Goal: Information Seeking & Learning: Learn about a topic

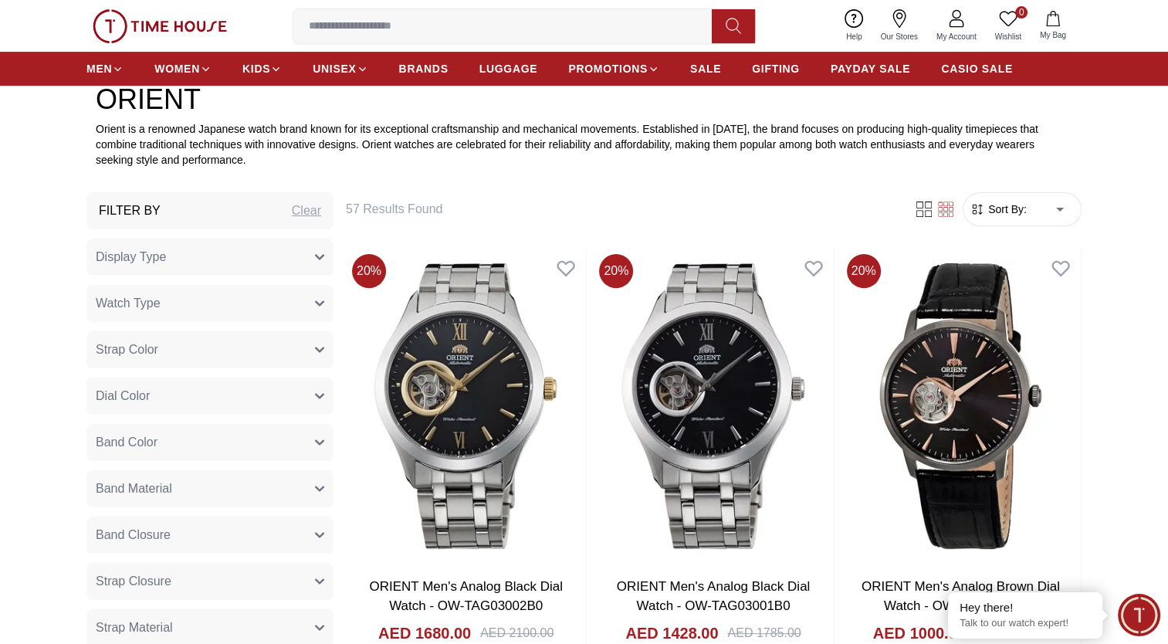
scroll to position [463, 0]
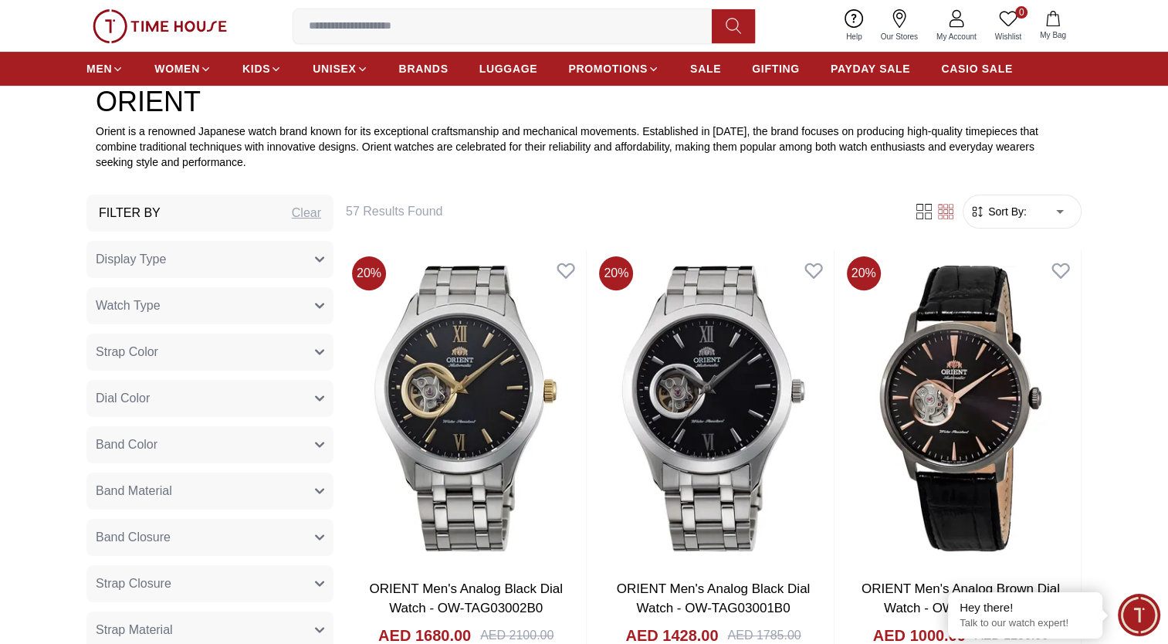
click at [208, 310] on button "Watch Type" at bounding box center [209, 305] width 247 height 37
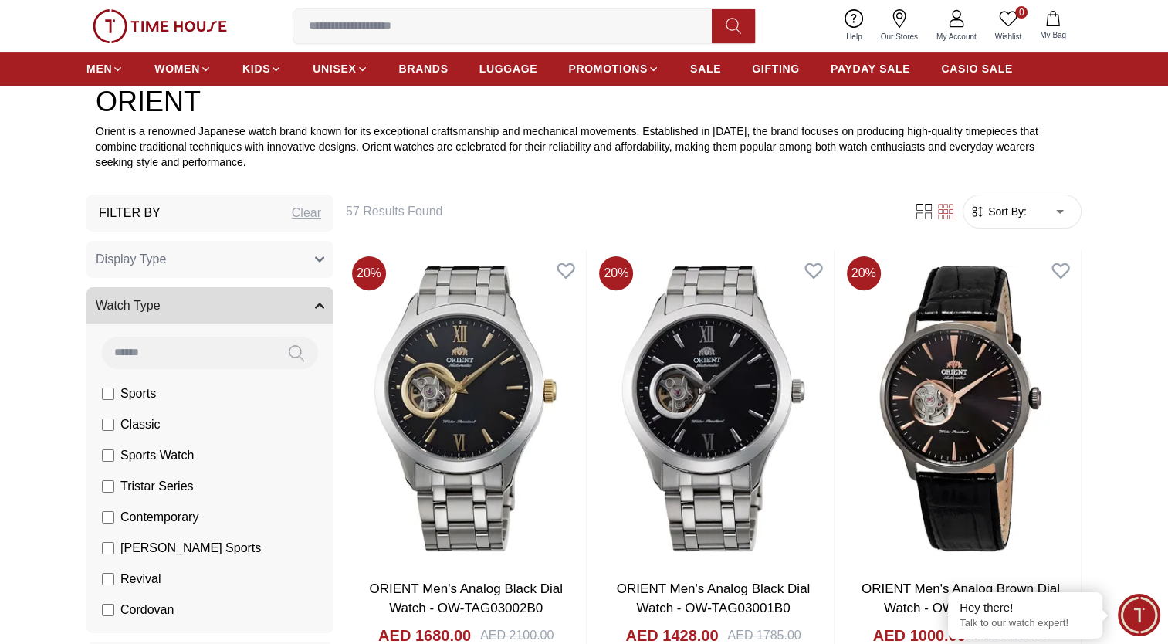
click at [208, 310] on button "Watch Type" at bounding box center [209, 305] width 247 height 37
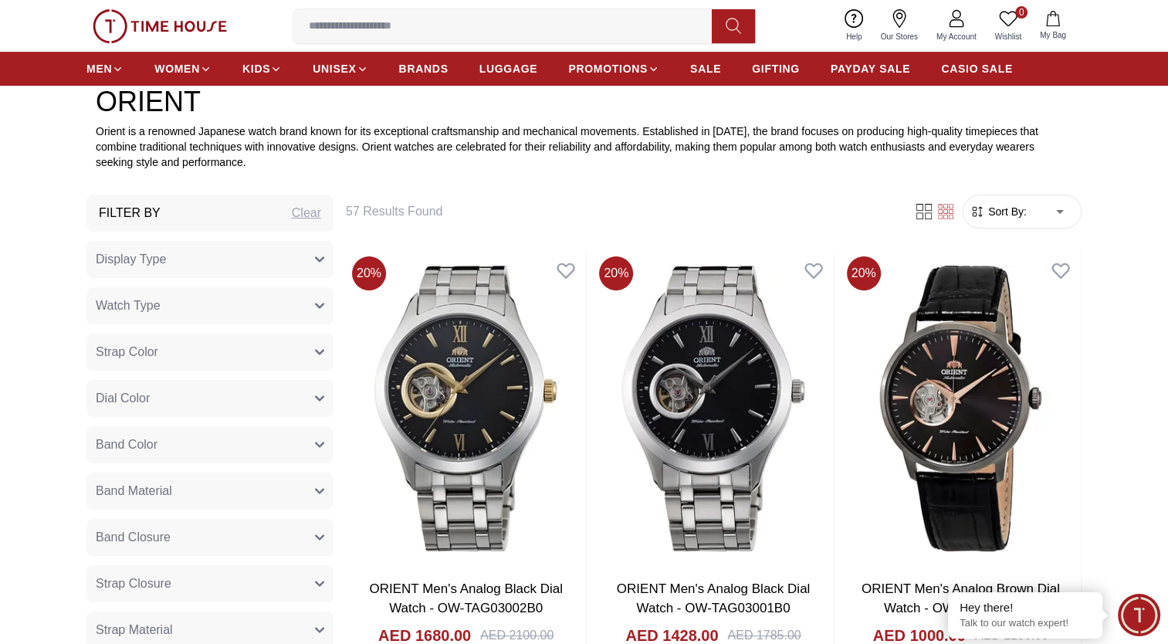
click at [191, 349] on button "Strap Color" at bounding box center [209, 352] width 247 height 37
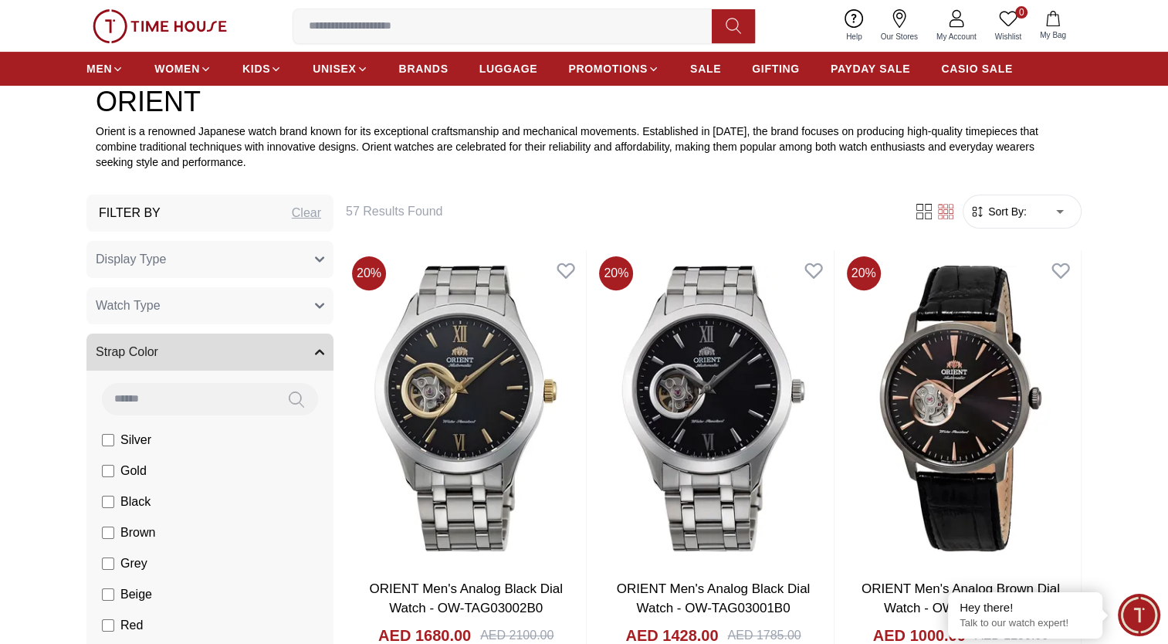
click at [191, 349] on button "Strap Color" at bounding box center [209, 352] width 247 height 37
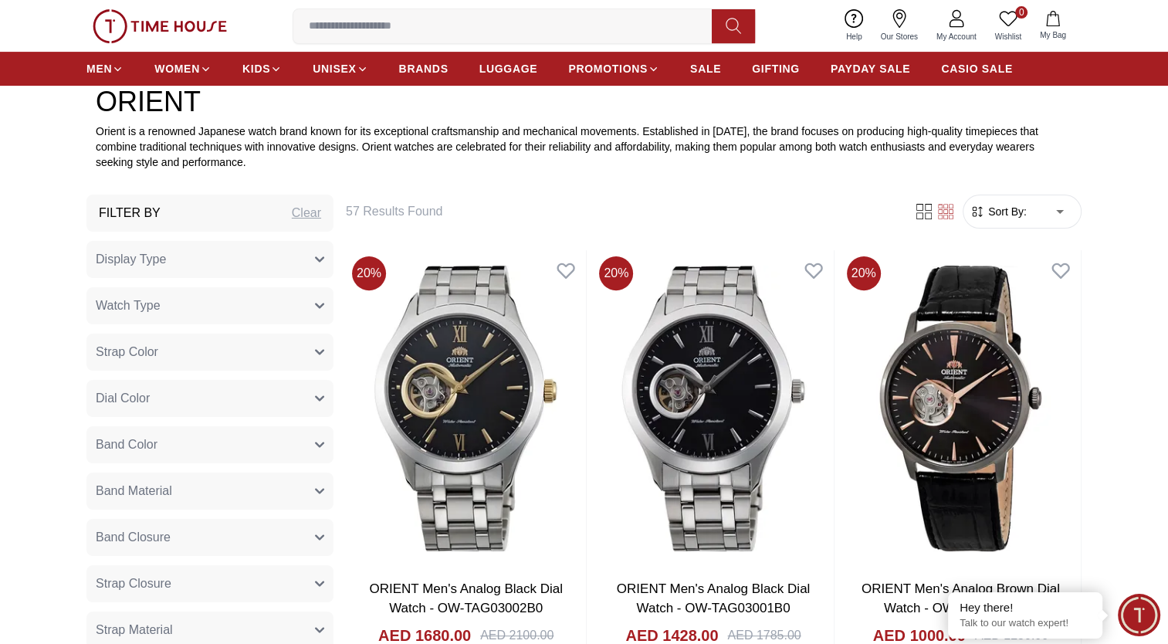
click at [176, 403] on button "Dial Color" at bounding box center [209, 398] width 247 height 37
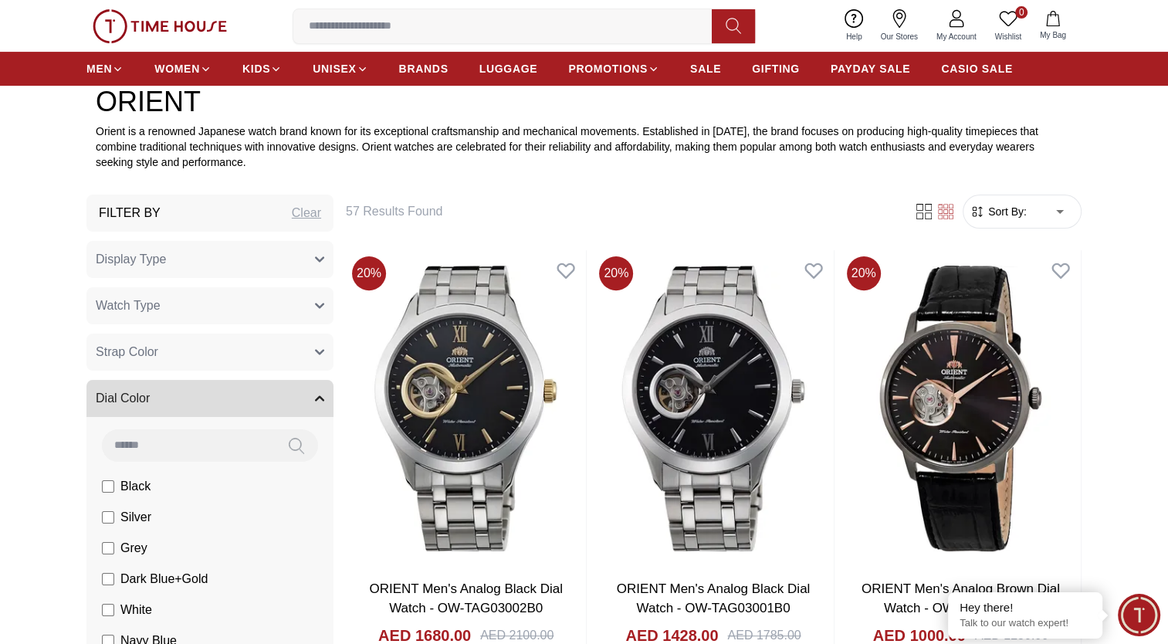
click at [176, 403] on button "Dial Color" at bounding box center [209, 398] width 247 height 37
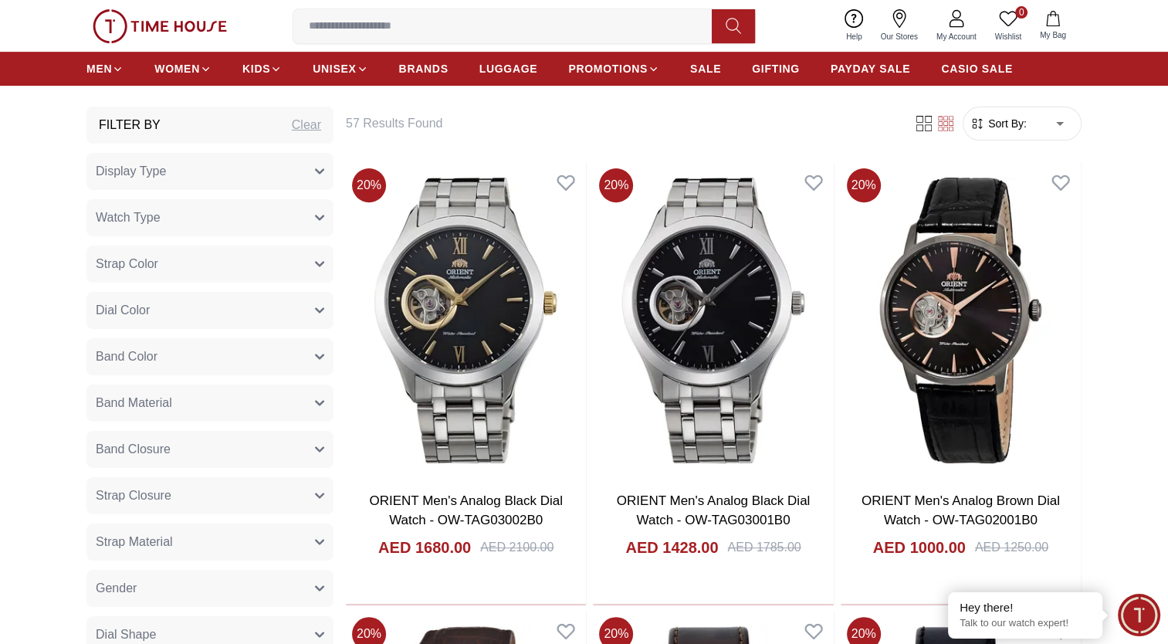
scroll to position [695, 0]
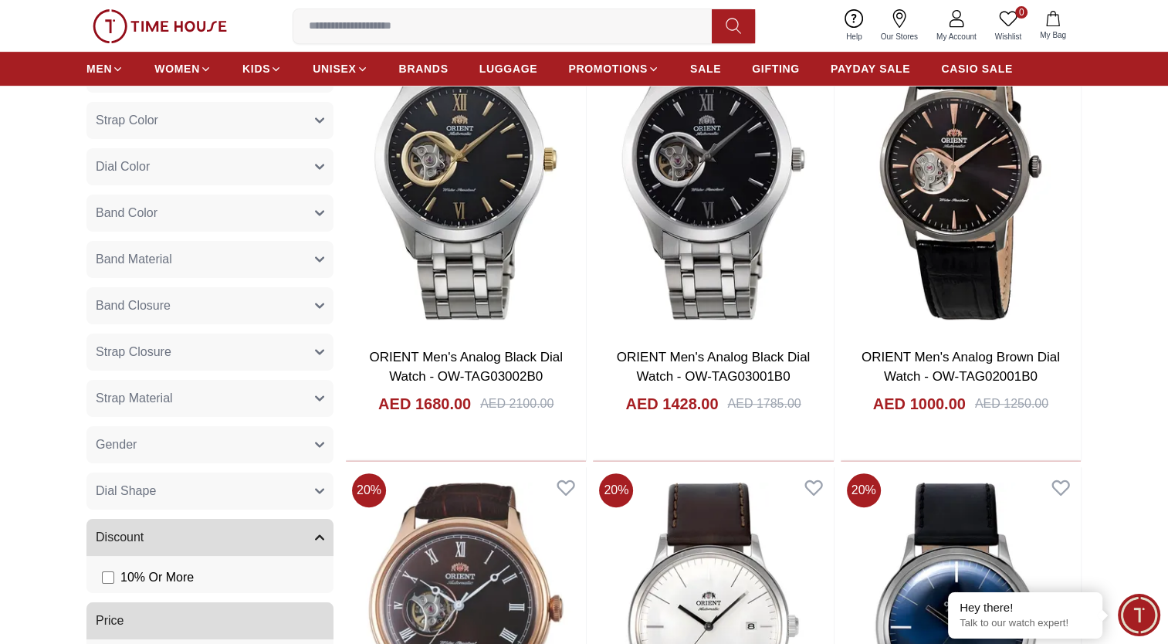
click at [169, 162] on button "Dial Color" at bounding box center [209, 166] width 247 height 37
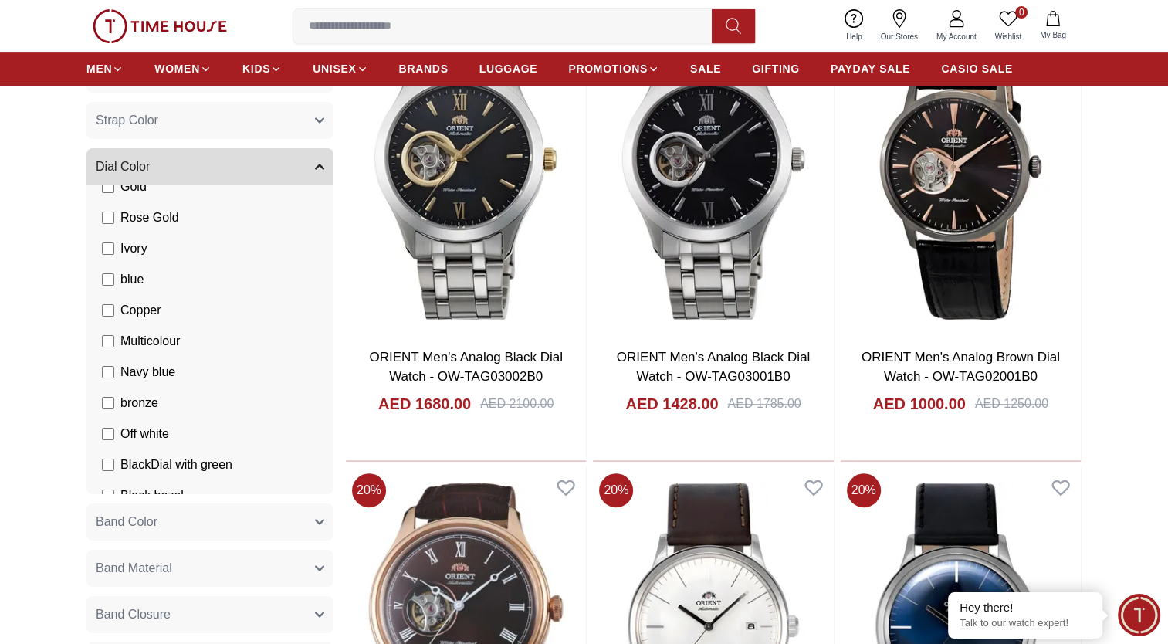
scroll to position [887, 0]
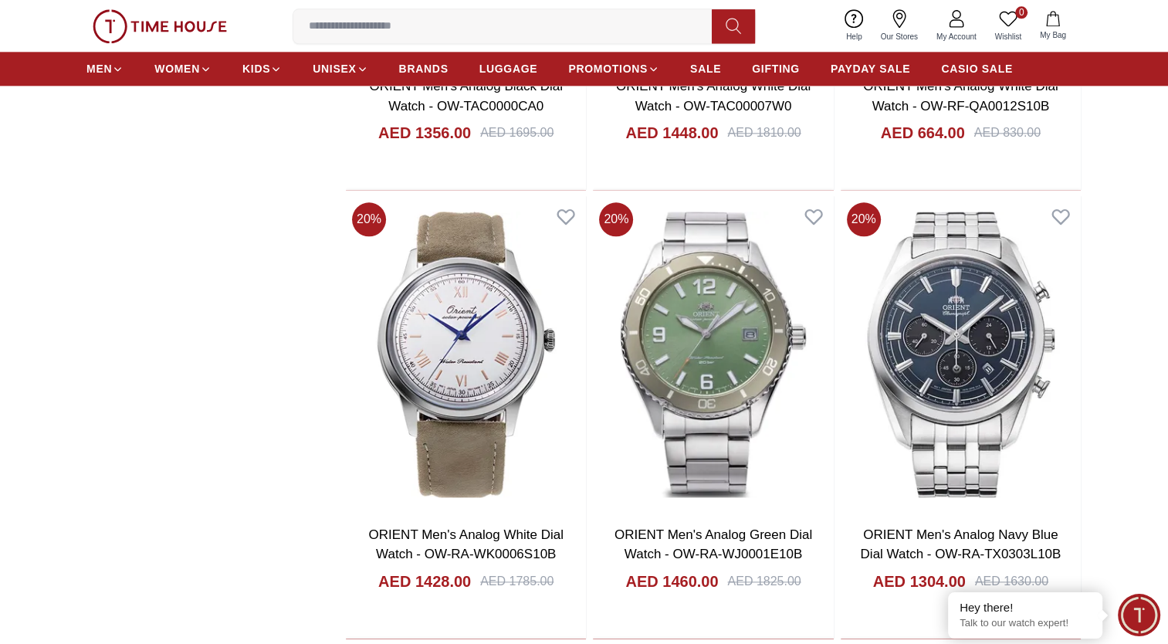
scroll to position [1931, 0]
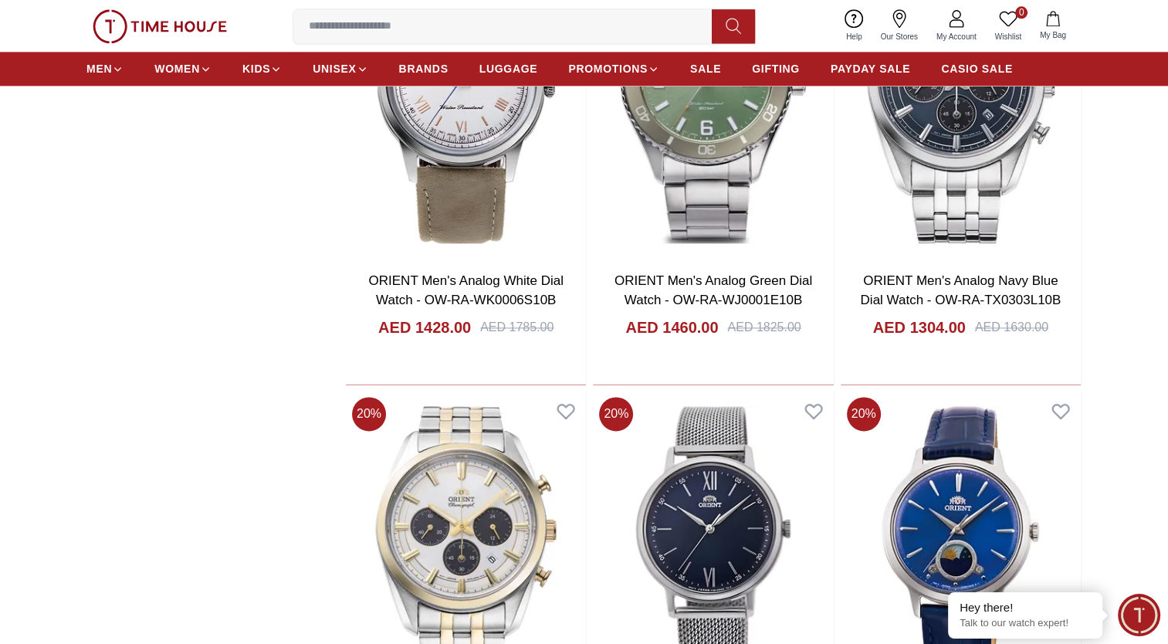
scroll to position [1853, 0]
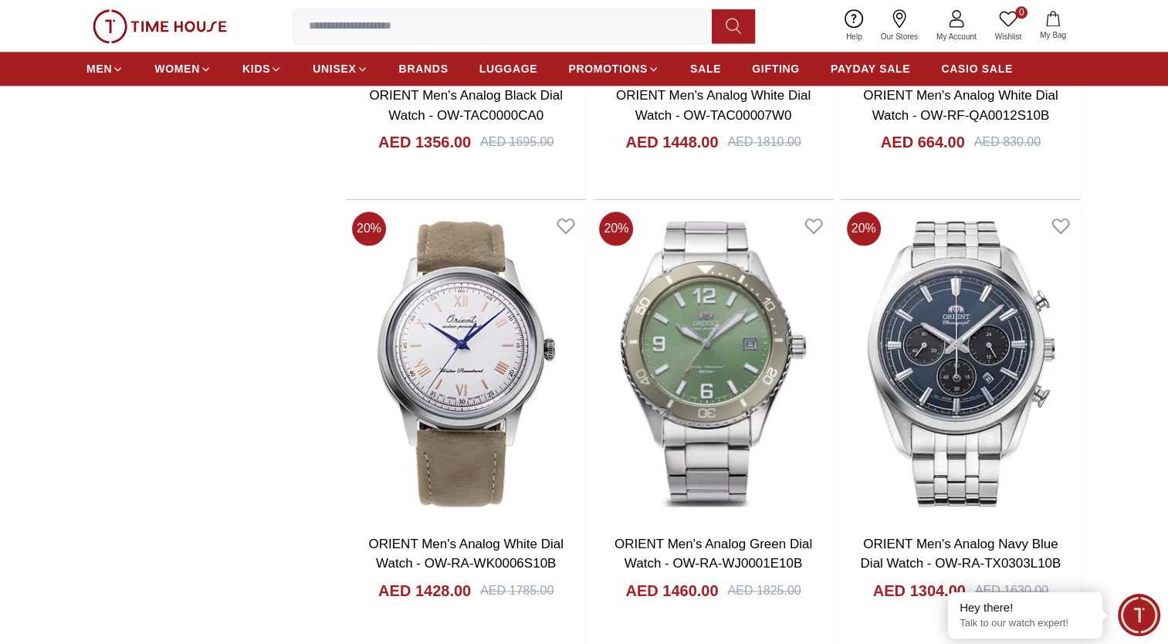
click at [908, 25] on icon at bounding box center [899, 18] width 19 height 19
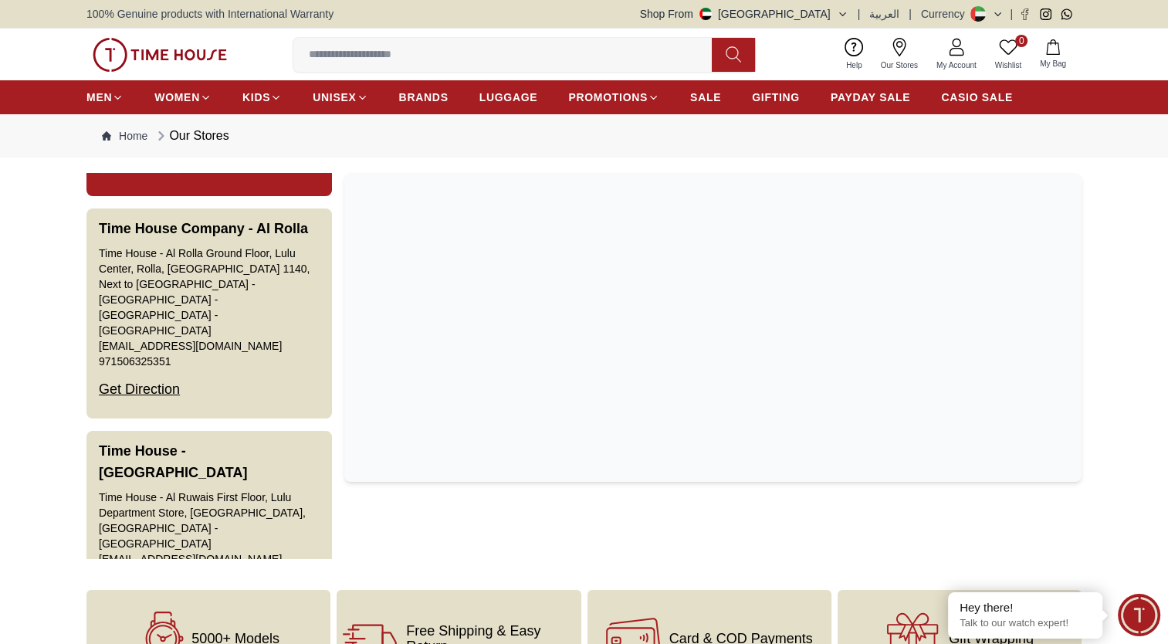
scroll to position [1081, 0]
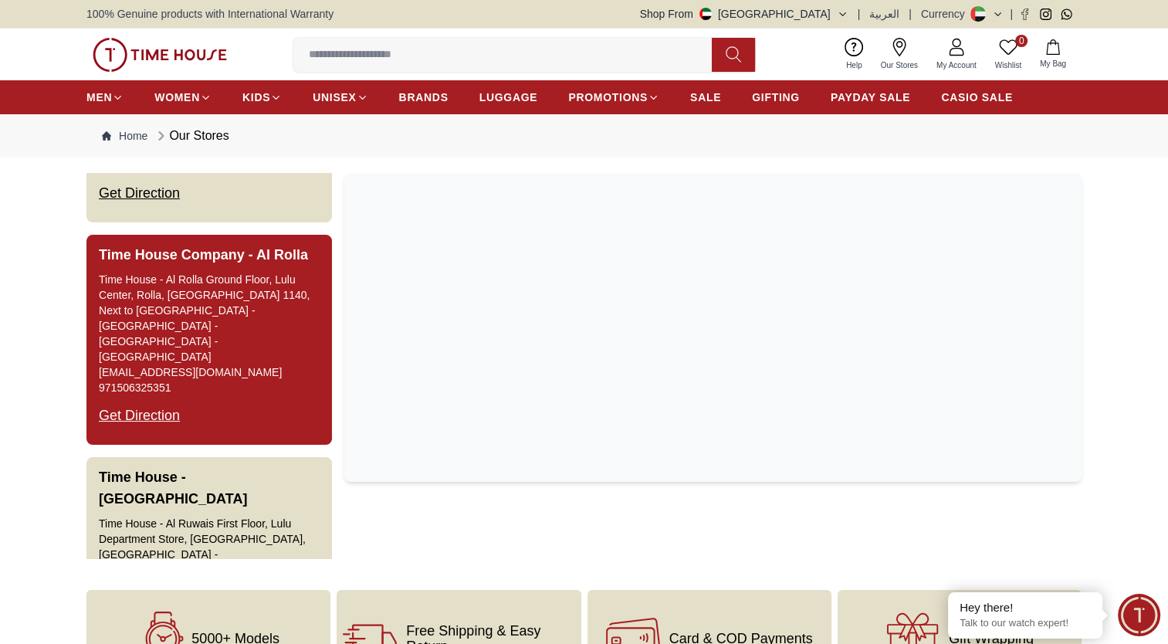
click at [166, 395] on div "Get Direction" at bounding box center [139, 415] width 81 height 40
click at [150, 395] on div "Get Direction" at bounding box center [139, 415] width 81 height 40
click at [156, 395] on div "Get Direction" at bounding box center [139, 415] width 81 height 40
click at [128, 287] on div "Time House - Al Rolla Ground Floor, Lulu Center, Rolla, Al Sharq St, Plot 1140,…" at bounding box center [209, 318] width 221 height 93
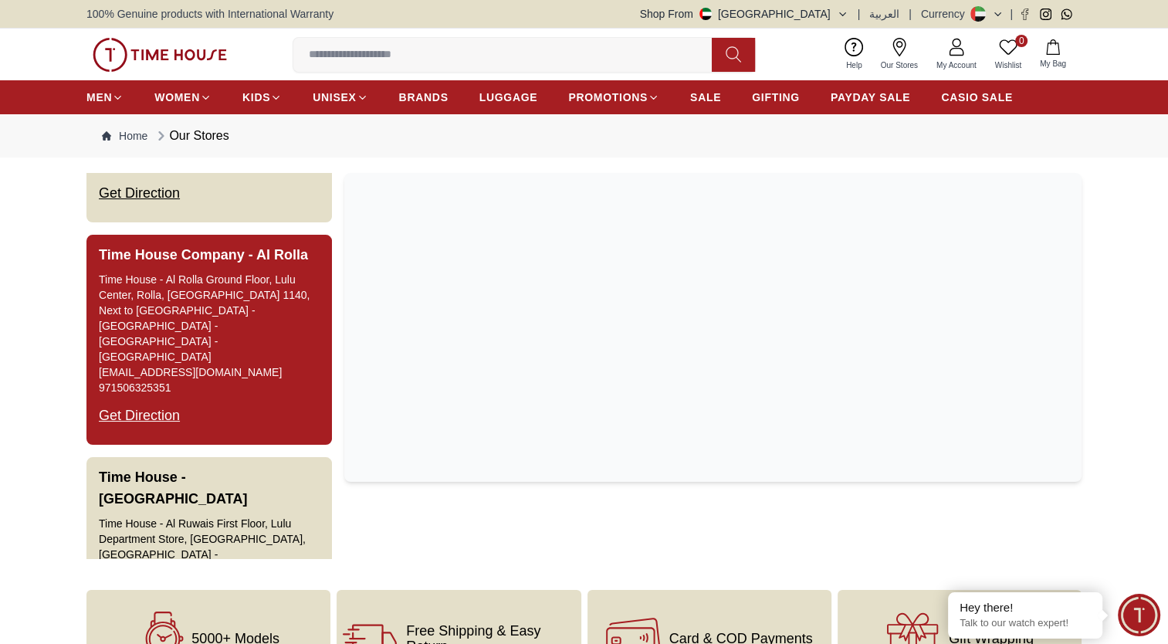
click at [129, 287] on div "Time House - Al Rolla Ground Floor, Lulu Center, Rolla, Al Sharq St, Plot 1140,…" at bounding box center [209, 318] width 221 height 93
click at [142, 244] on h3 "Time House Company - Al Rolla" at bounding box center [203, 255] width 209 height 22
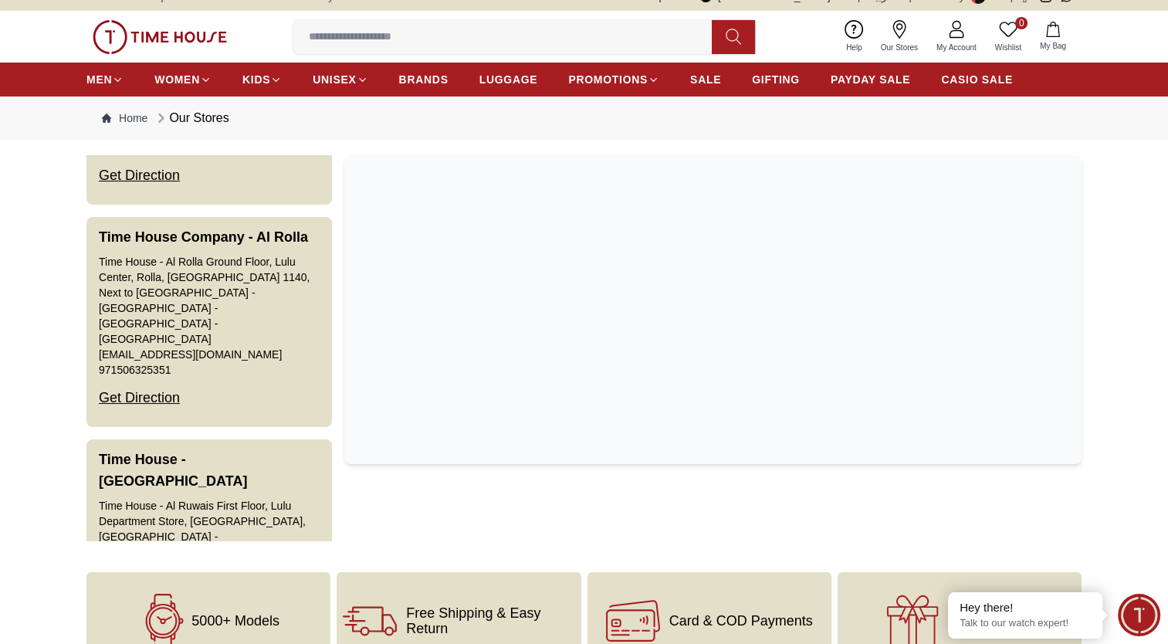
scroll to position [0, 0]
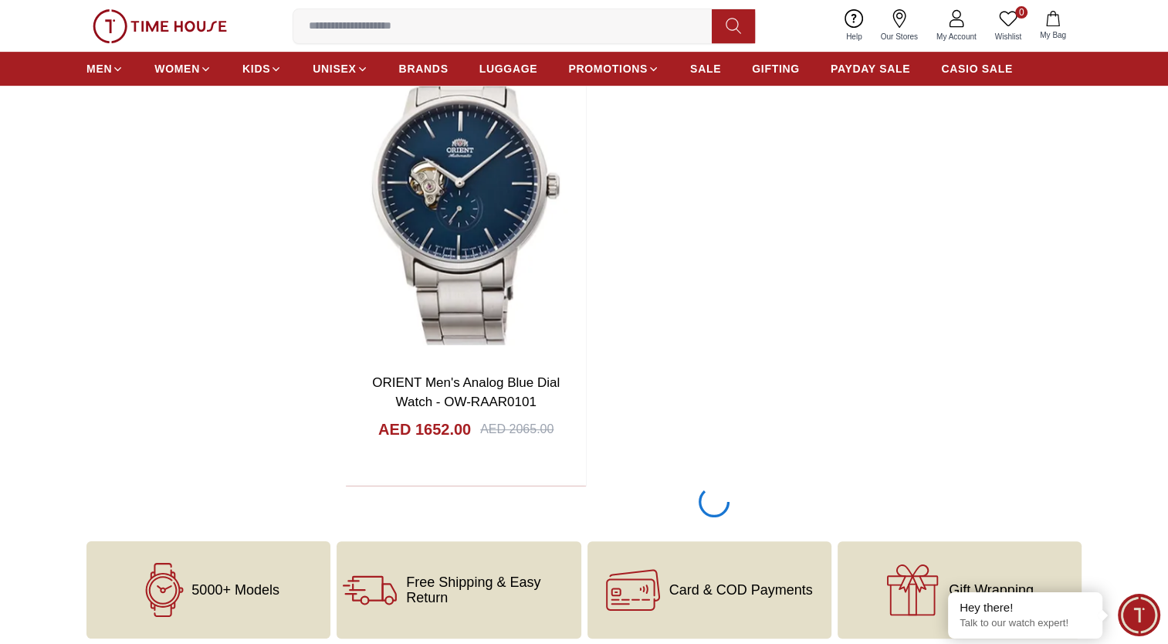
scroll to position [6592, 0]
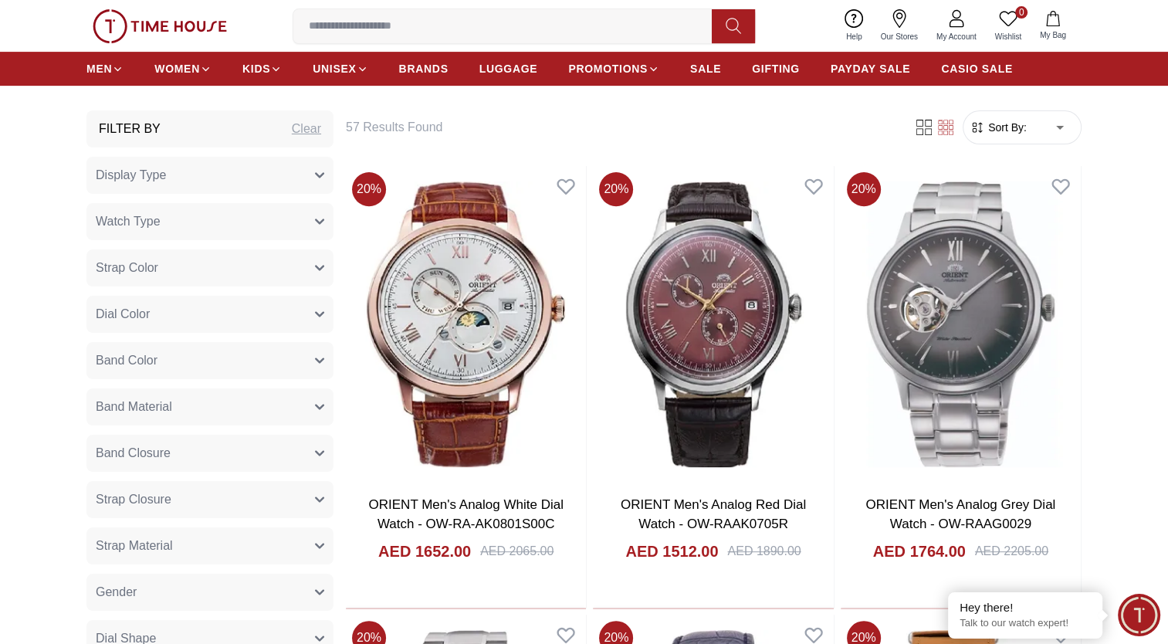
scroll to position [309, 0]
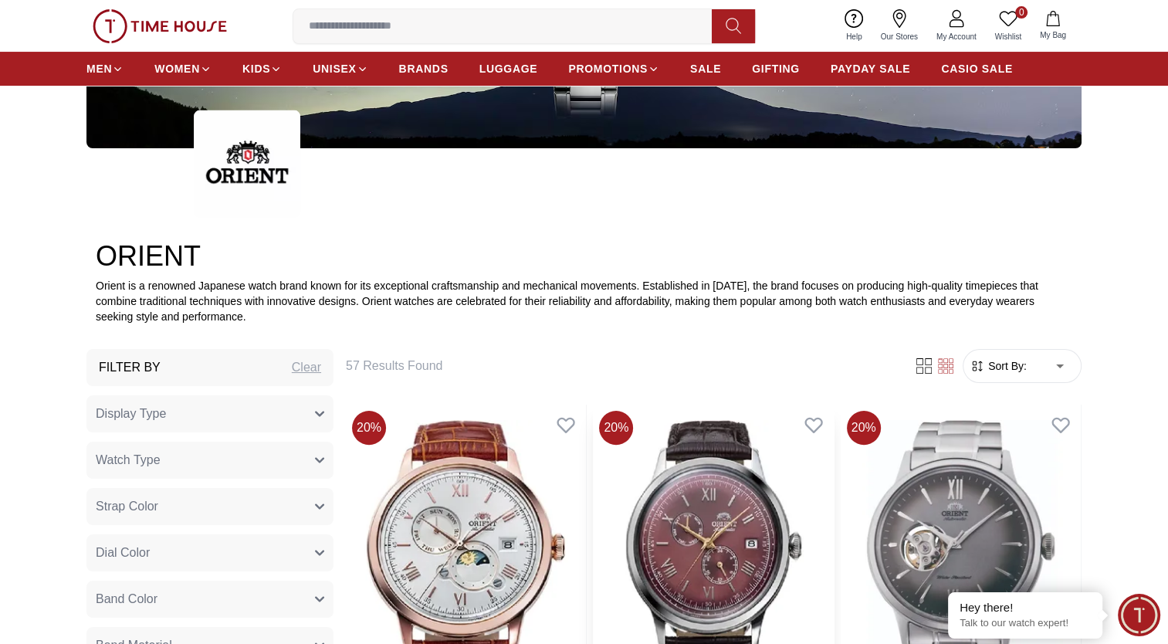
click at [680, 472] on img at bounding box center [713, 563] width 240 height 317
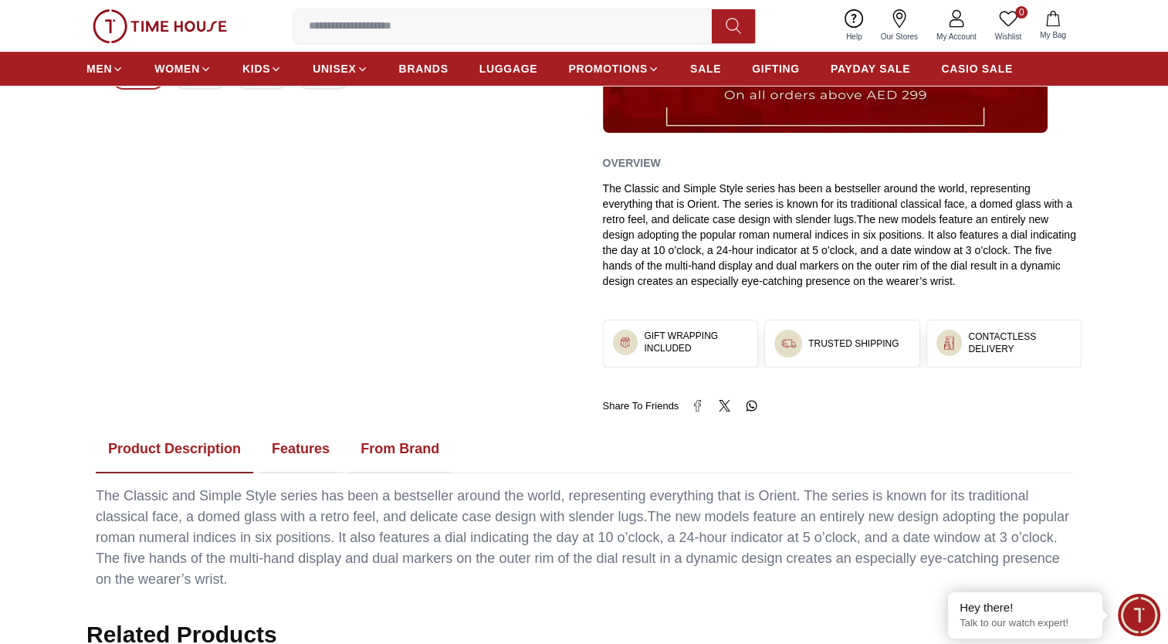
scroll to position [571, 0]
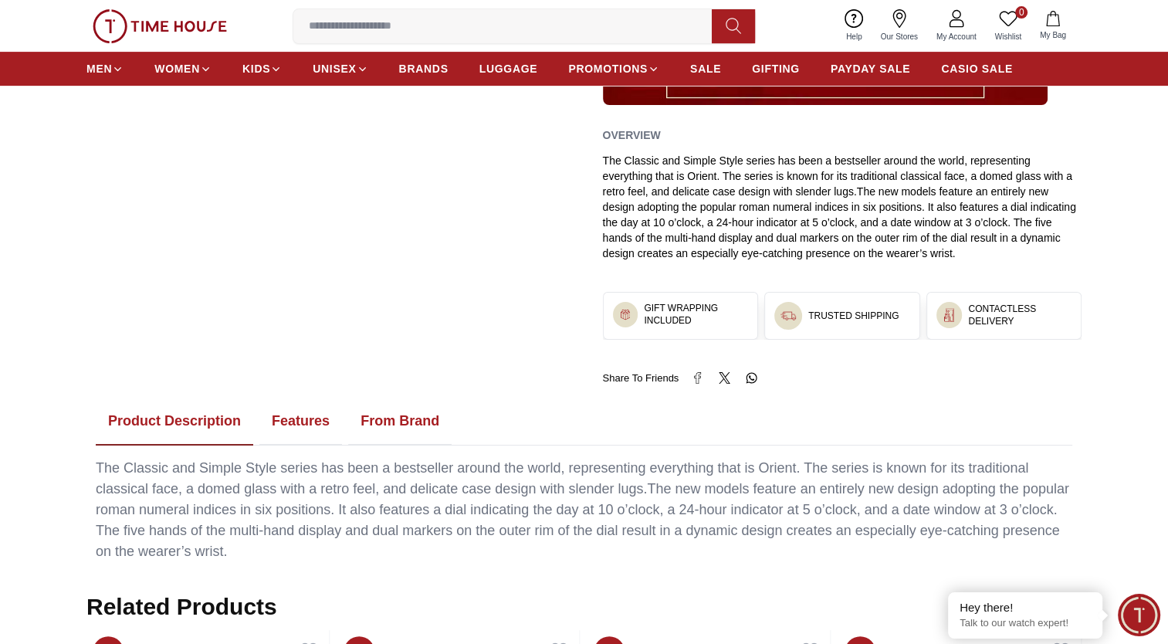
click at [285, 419] on button "Features" at bounding box center [300, 422] width 83 height 48
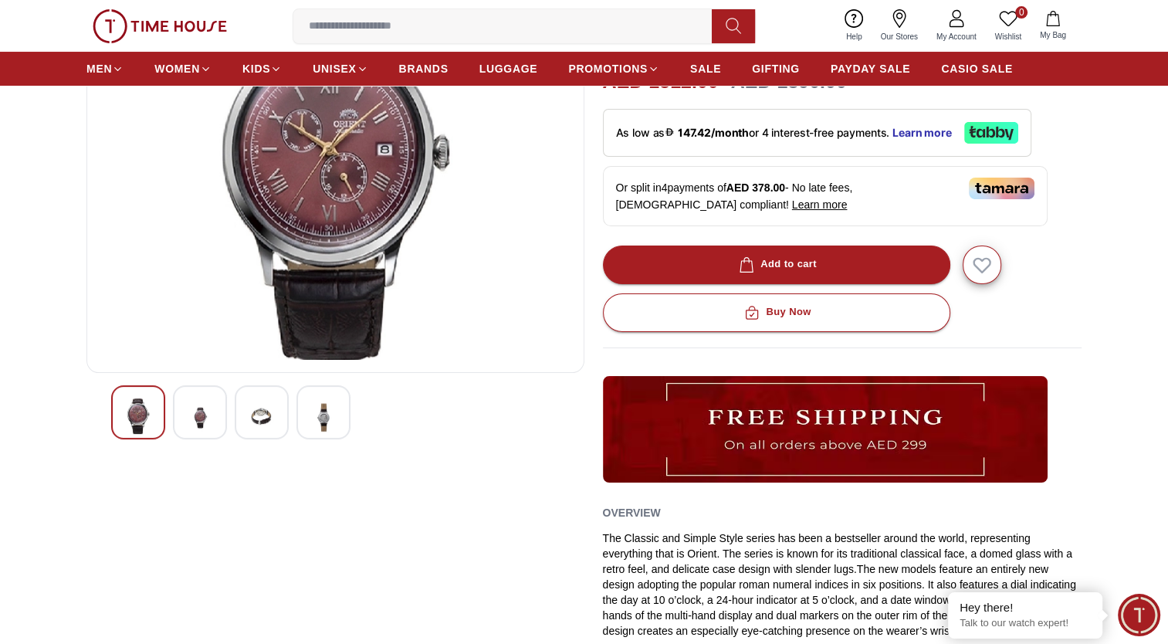
scroll to position [185, 0]
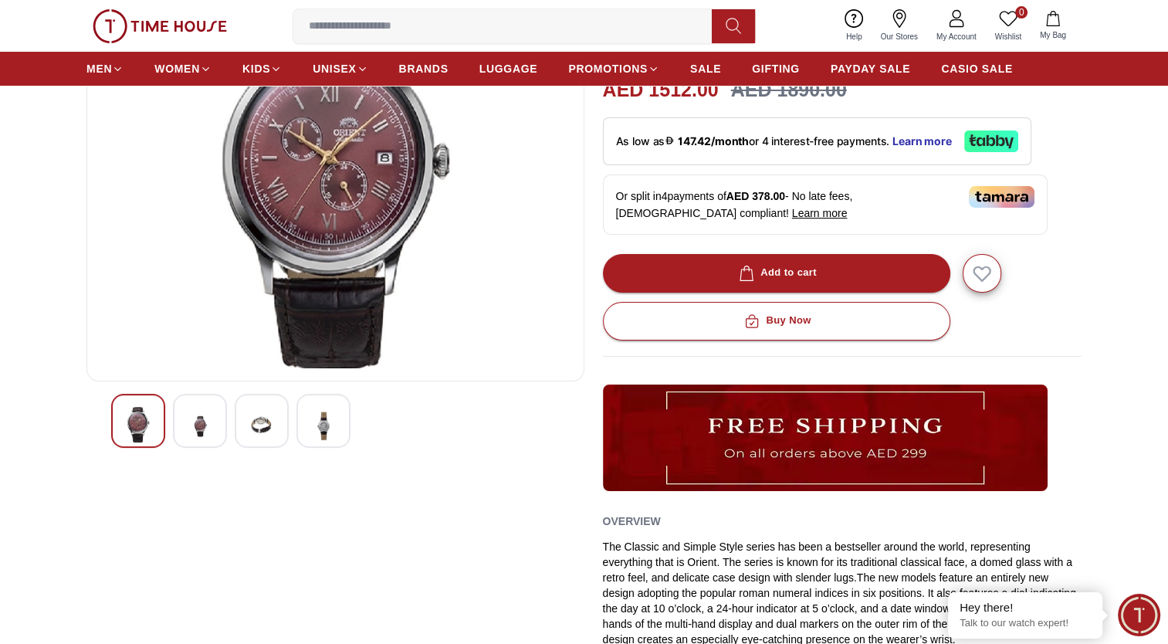
click at [203, 437] on img at bounding box center [200, 426] width 28 height 38
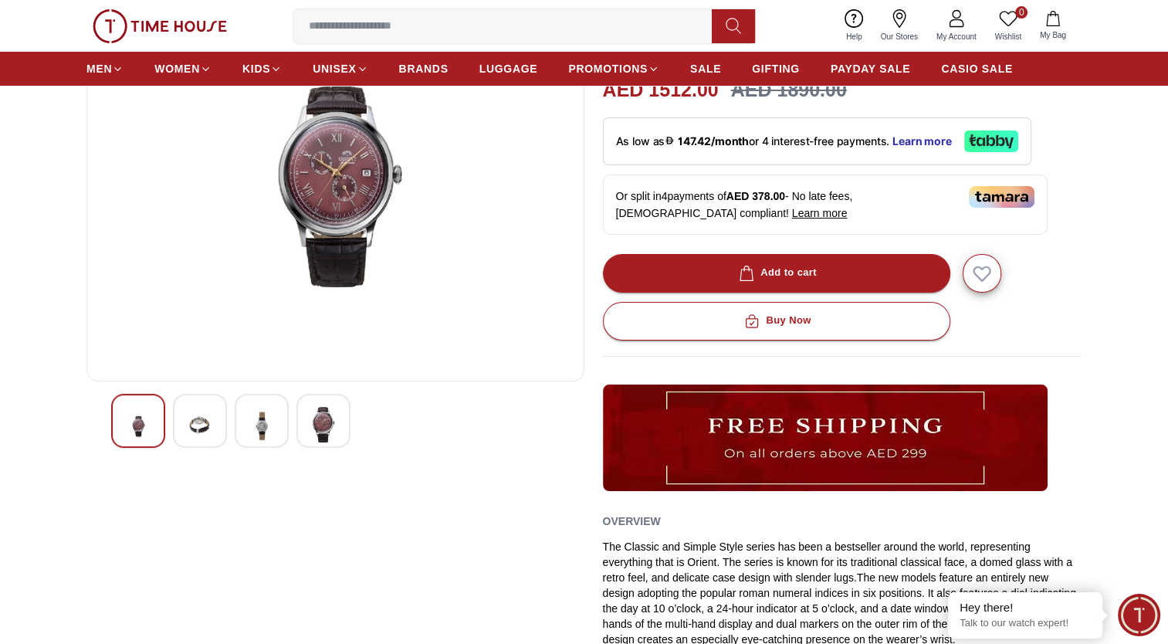
click at [251, 434] on img at bounding box center [262, 426] width 28 height 38
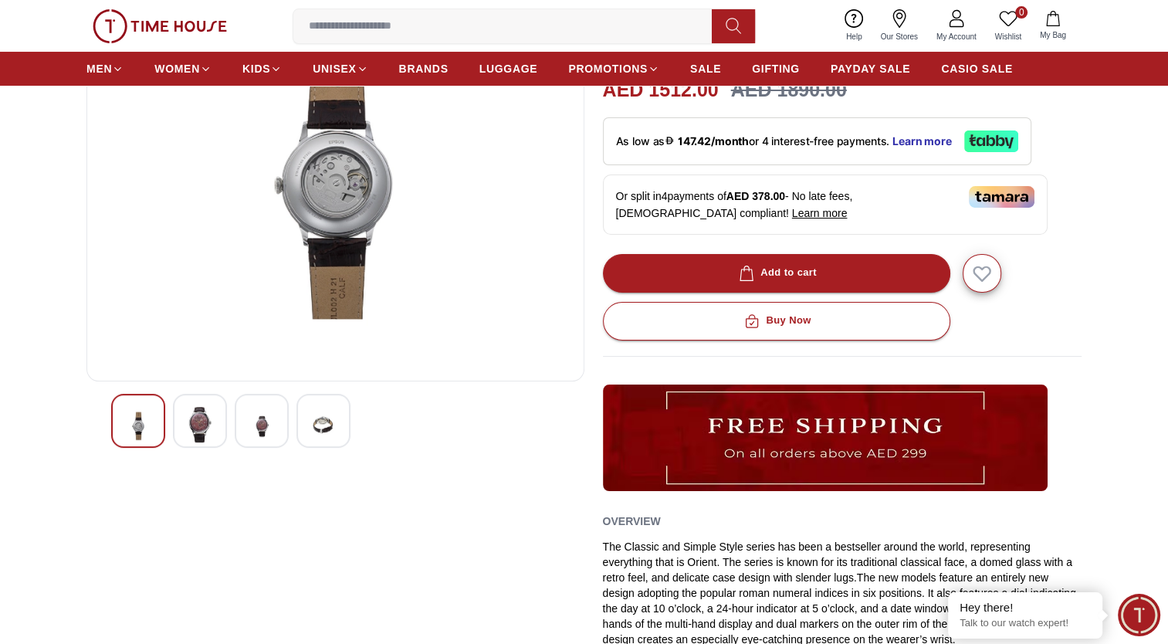
click at [312, 431] on img at bounding box center [324, 426] width 28 height 38
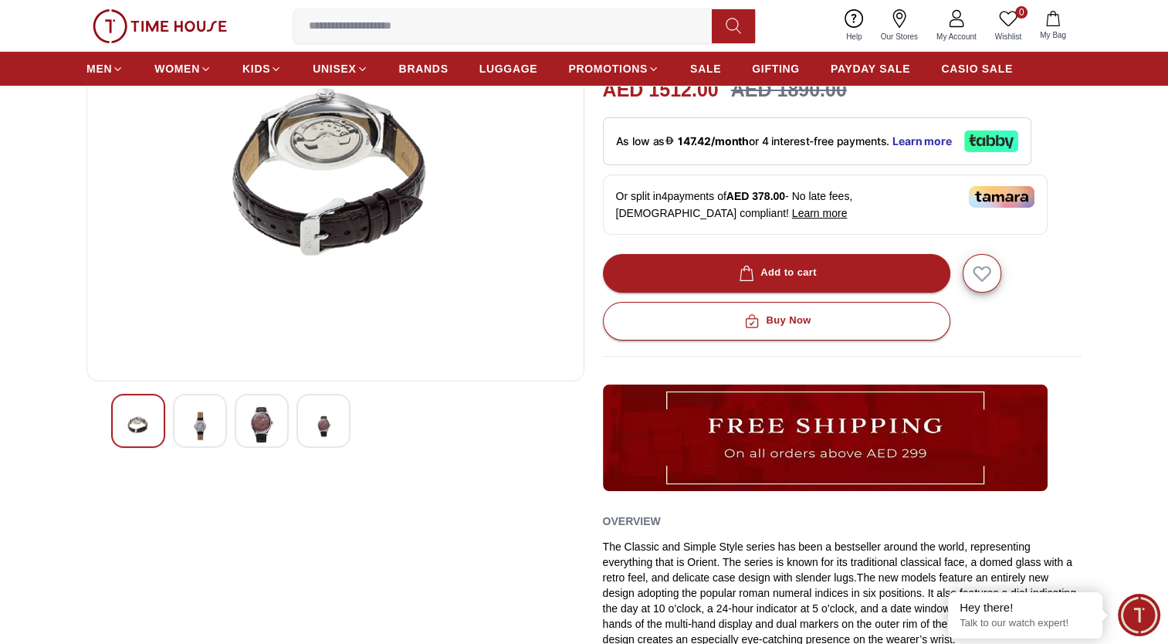
click at [154, 428] on div at bounding box center [138, 421] width 54 height 54
click at [195, 424] on img at bounding box center [200, 426] width 28 height 38
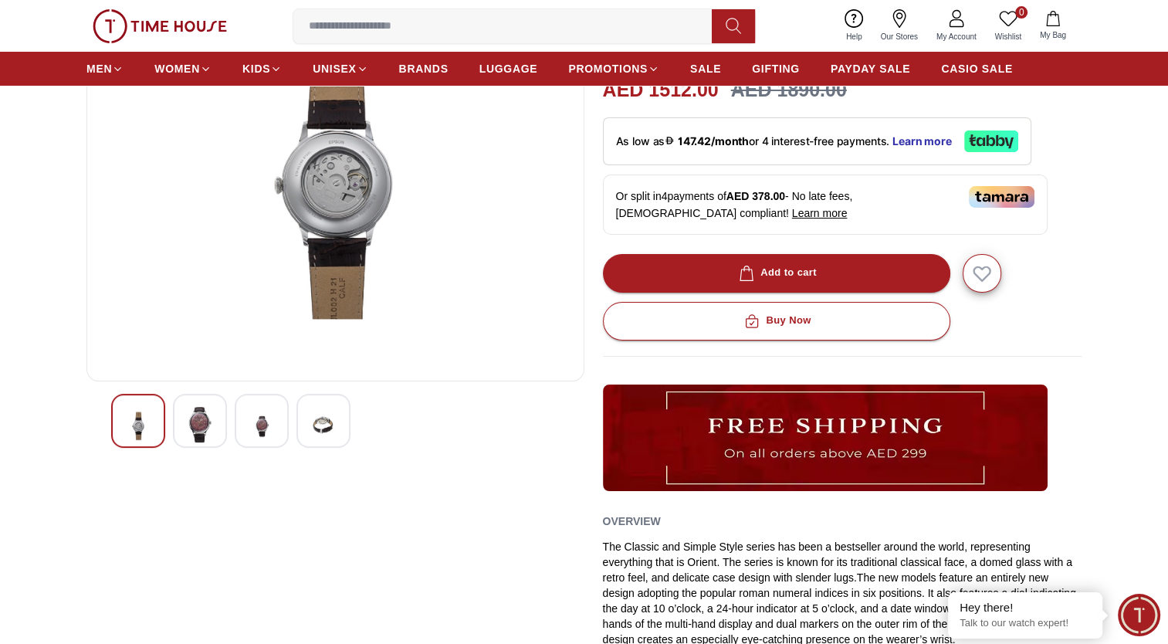
click at [259, 424] on img at bounding box center [262, 426] width 28 height 38
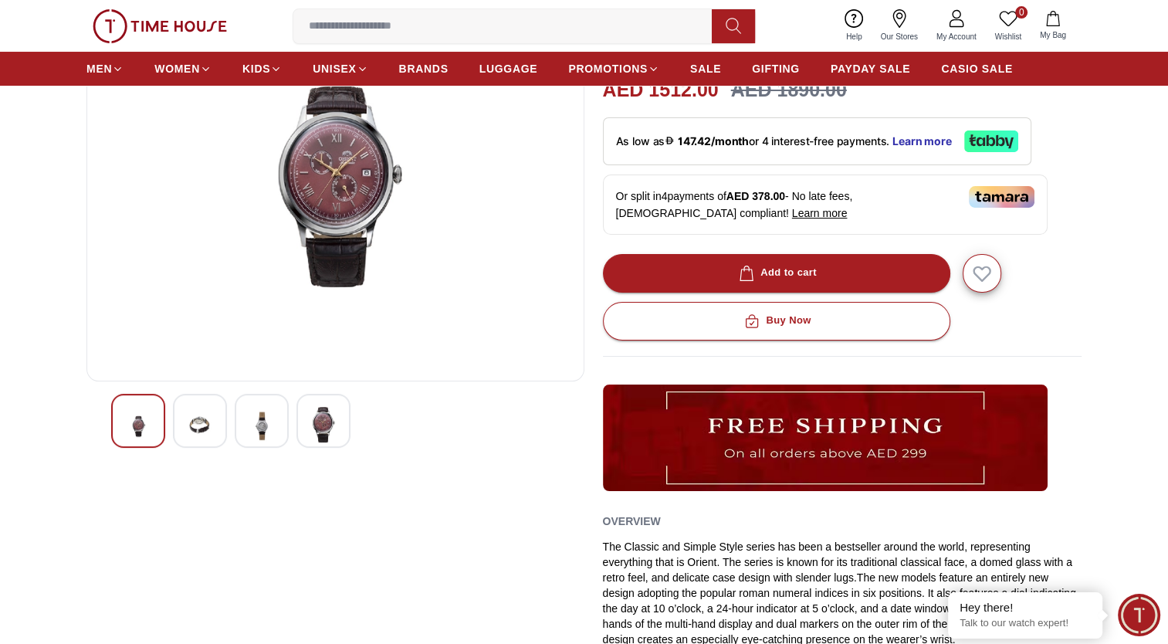
click at [331, 191] on img at bounding box center [336, 183] width 472 height 371
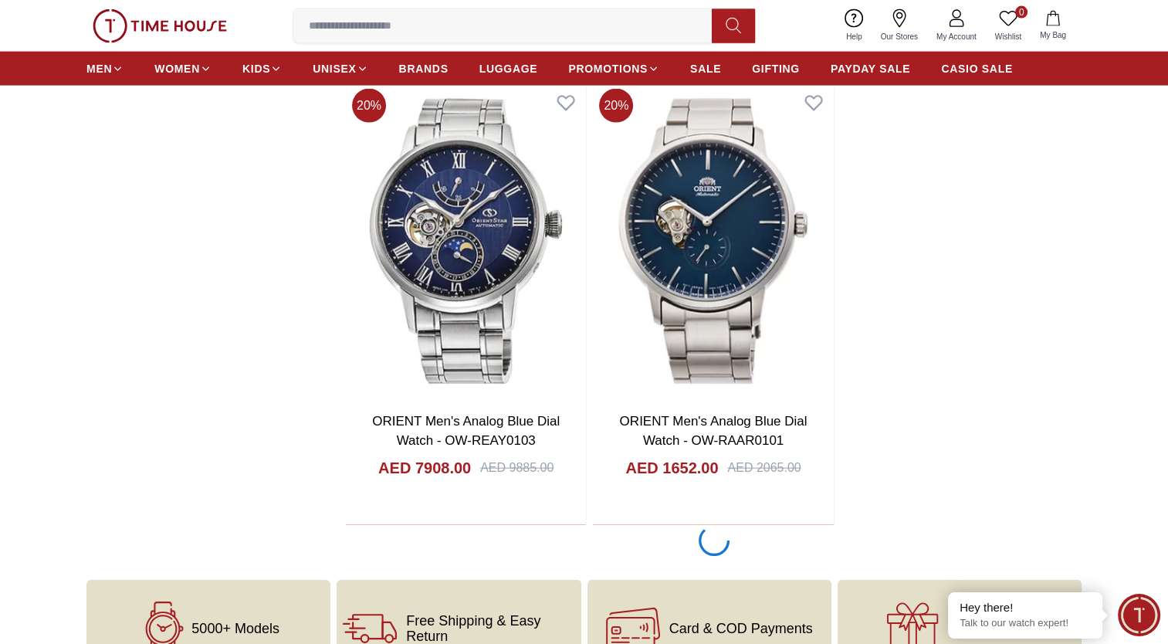
scroll to position [3321, 0]
